Goal: Transaction & Acquisition: Purchase product/service

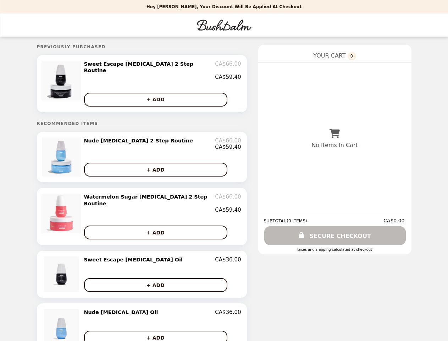
click at [73, 82] on img at bounding box center [63, 81] width 42 height 40
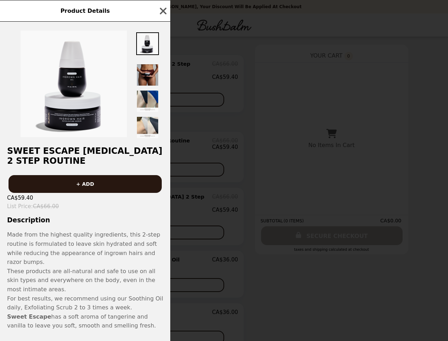
click at [162, 69] on div "Product Details Sweet Escape [MEDICAL_DATA] 2 Step Routine + ADD CA$59.40 List …" at bounding box center [224, 170] width 448 height 341
click at [162, 96] on div at bounding box center [85, 80] width 170 height 117
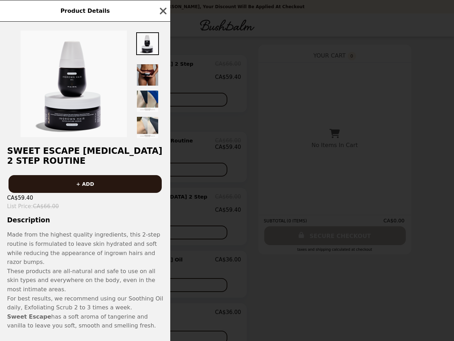
click at [73, 155] on h2 "Sweet Escape [MEDICAL_DATA] 2 Step Routine" at bounding box center [85, 156] width 170 height 20
click at [162, 141] on div "Product Details Sweet Escape [MEDICAL_DATA] 2 Step Routine + ADD CA$59.40 List …" at bounding box center [227, 170] width 454 height 341
click at [162, 166] on h2 "Sweet Escape [MEDICAL_DATA] 2 Step Routine" at bounding box center [85, 156] width 170 height 20
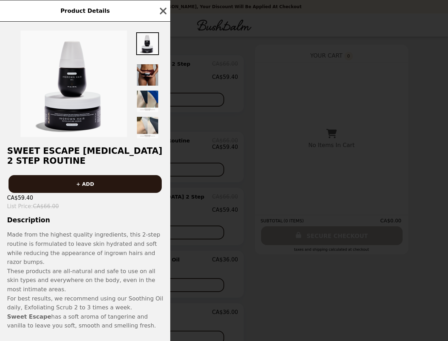
click at [73, 213] on img at bounding box center [60, 214] width 42 height 40
